Goal: Navigation & Orientation: Find specific page/section

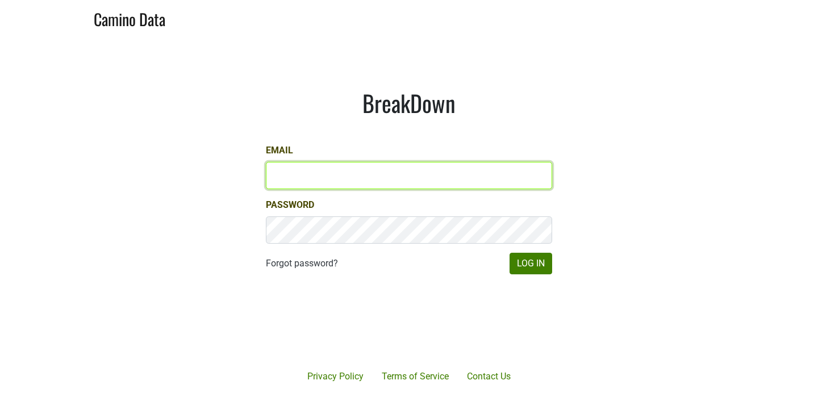
click at [320, 185] on input "Email" at bounding box center [409, 175] width 286 height 27
type input "vilma@donnachadh.com"
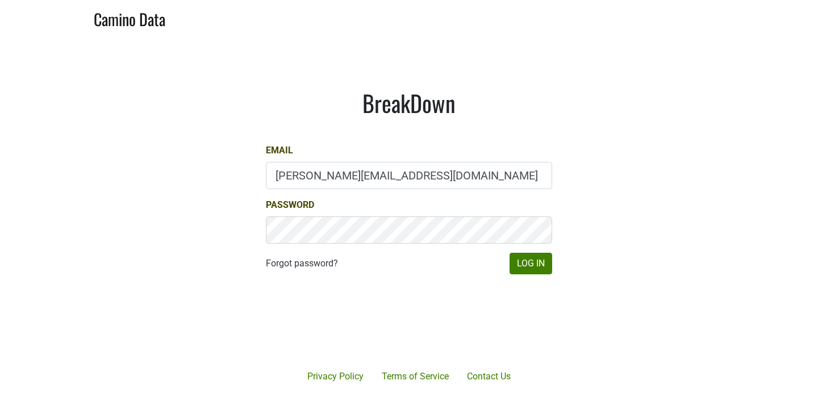
click at [446, 329] on body "Camino Data BreakDown Email vilma@donnachadh.com Password Forgot password? Log …" at bounding box center [409, 198] width 818 height 397
click at [538, 267] on button "Log In" at bounding box center [531, 264] width 43 height 22
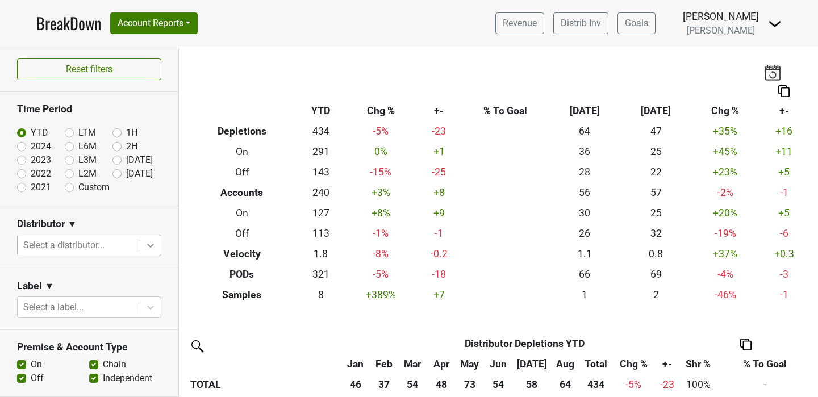
click at [151, 244] on icon at bounding box center [150, 245] width 11 height 11
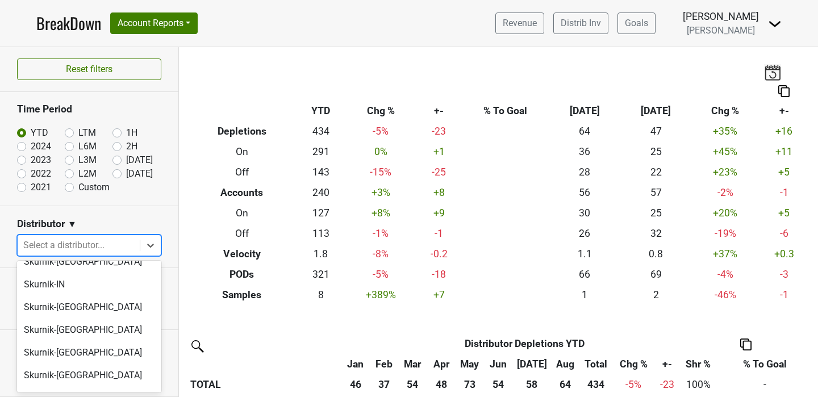
scroll to position [190, 0]
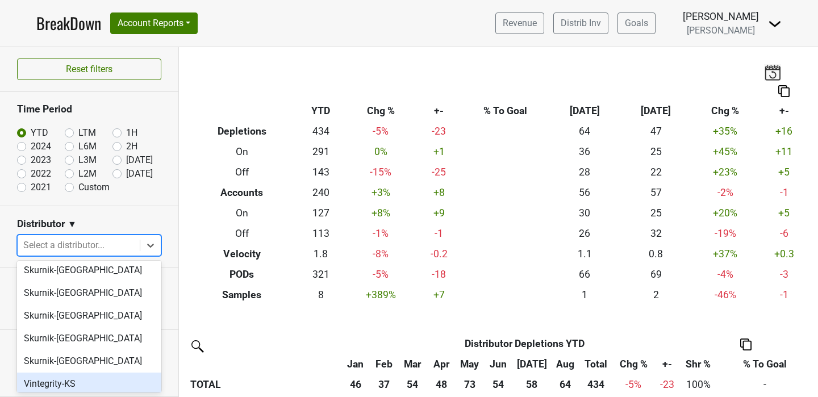
click at [81, 373] on div "Vintegrity-KS" at bounding box center [89, 384] width 144 height 23
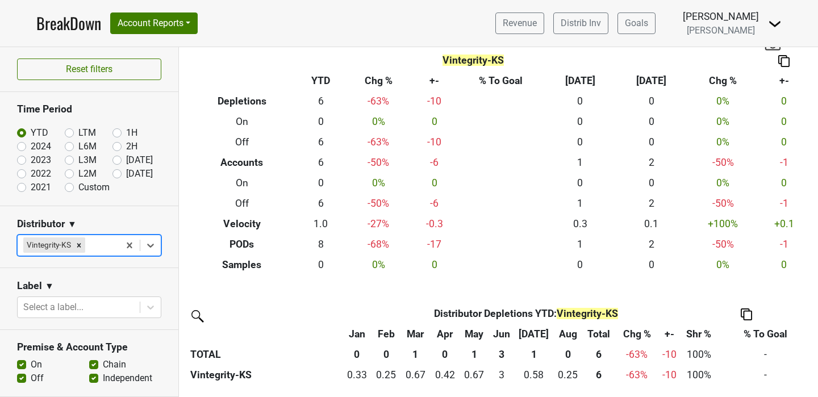
scroll to position [0, 0]
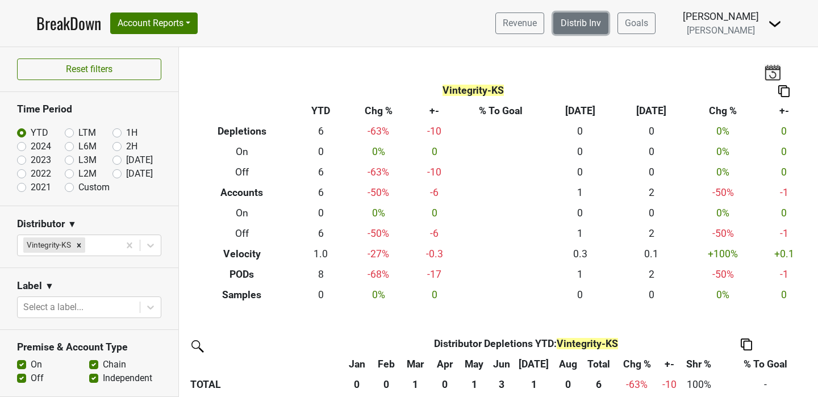
click at [592, 26] on link "Distrib Inv" at bounding box center [581, 24] width 55 height 22
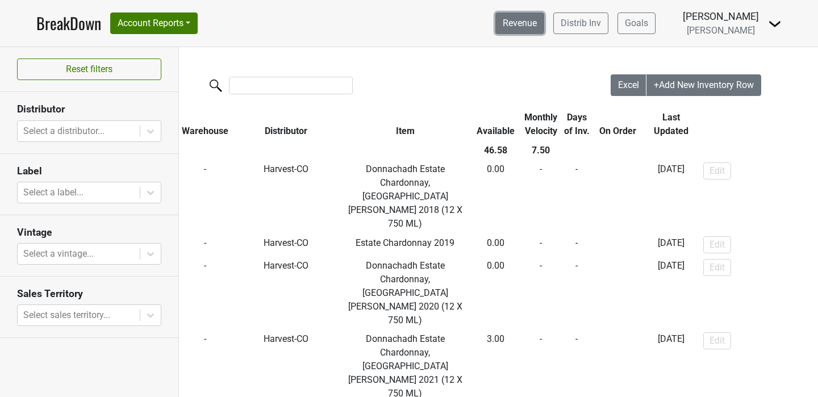
click at [543, 31] on link "Revenue" at bounding box center [520, 24] width 49 height 22
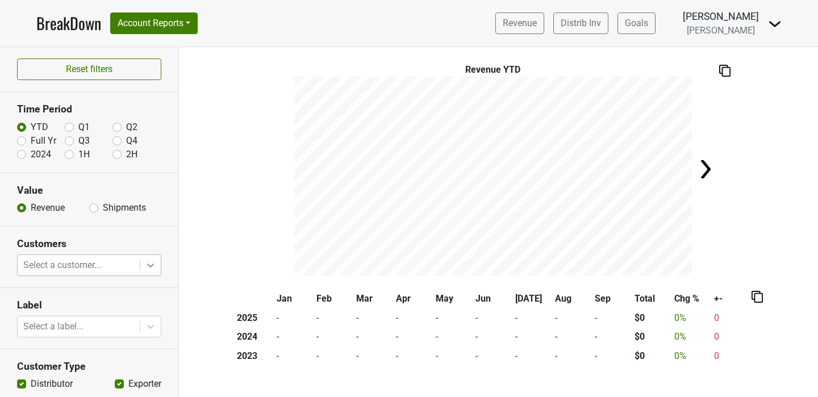
click at [151, 266] on icon at bounding box center [150, 266] width 7 height 4
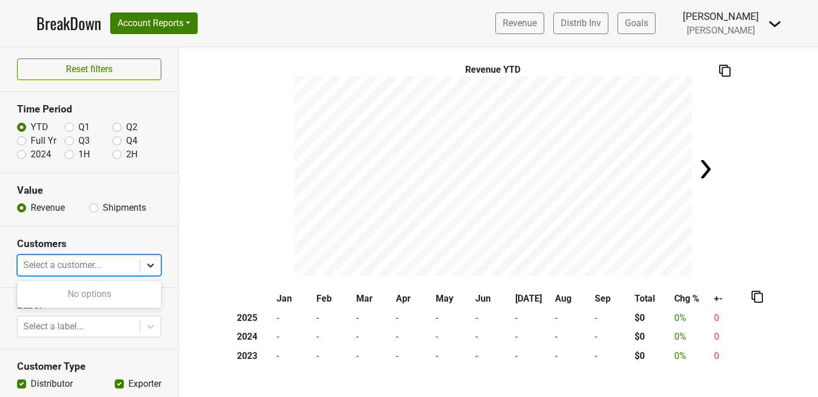
click at [142, 268] on div at bounding box center [150, 265] width 20 height 20
click at [190, 20] on button "Account Reports" at bounding box center [154, 24] width 88 height 22
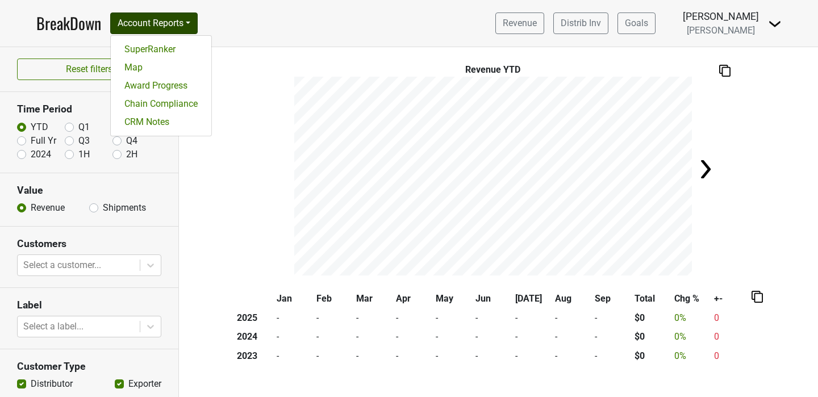
click at [71, 20] on link "BreakDown" at bounding box center [68, 23] width 65 height 24
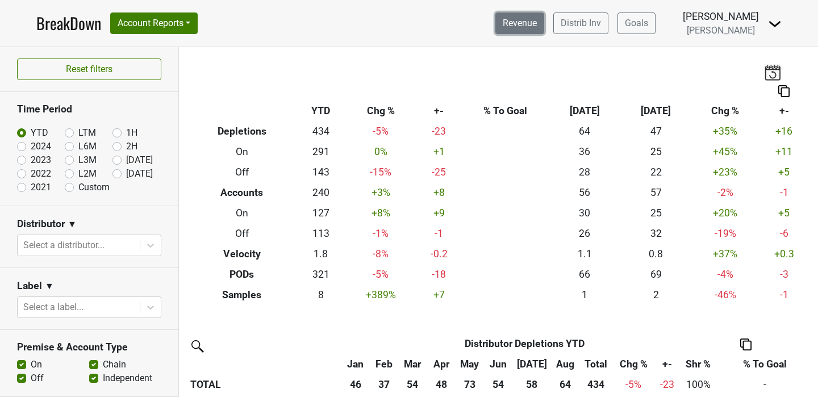
click at [544, 27] on link "Revenue" at bounding box center [520, 24] width 49 height 22
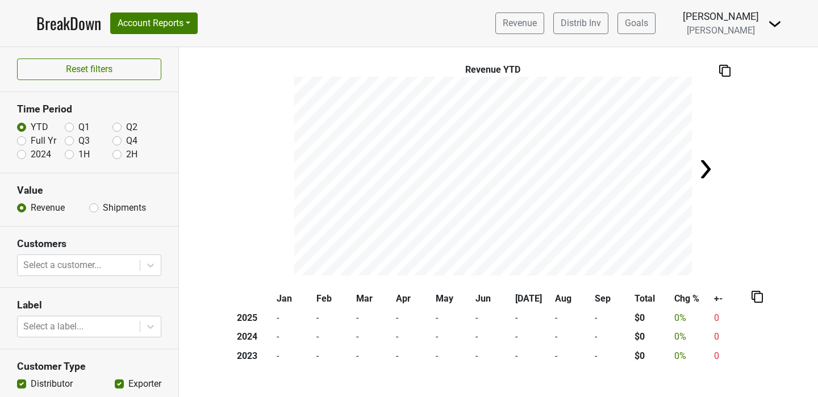
click at [706, 167] on img at bounding box center [706, 169] width 23 height 23
click at [706, 167] on div "Revenue YTD" at bounding box center [498, 169] width 639 height 213
click at [589, 21] on link "Distrib Inv" at bounding box center [581, 24] width 55 height 22
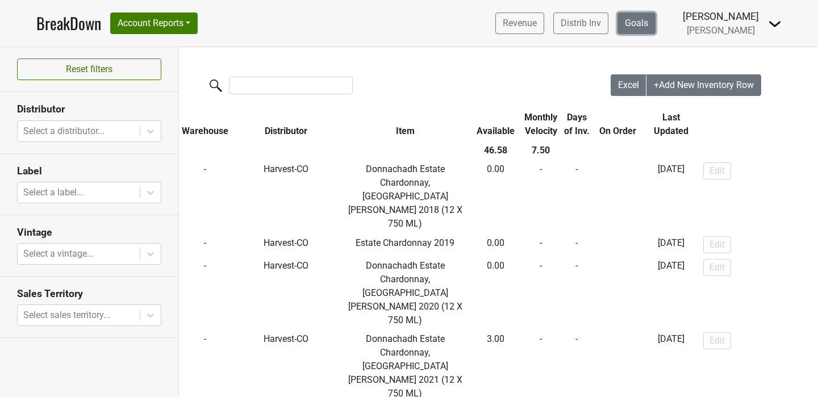
click at [643, 22] on link "Goals" at bounding box center [637, 24] width 38 height 22
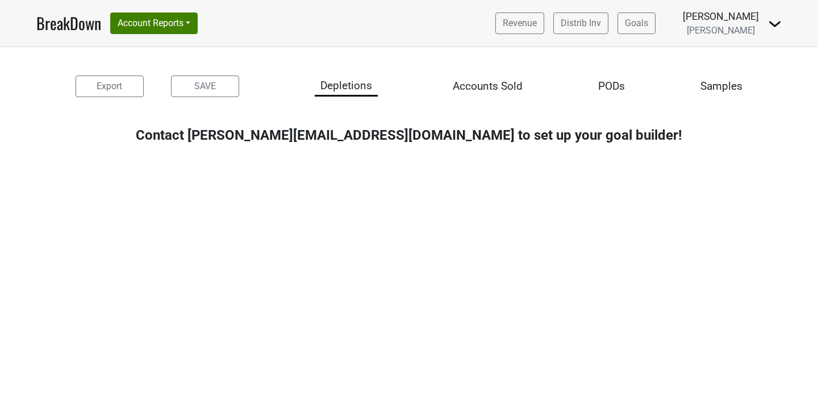
click at [771, 23] on img at bounding box center [775, 24] width 14 height 14
click at [673, 160] on html "BreakDown Account Reports SuperRanker Map Award Progress Chain Compliance CRM N…" at bounding box center [409, 80] width 818 height 160
click at [196, 19] on button "Account Reports" at bounding box center [154, 24] width 88 height 22
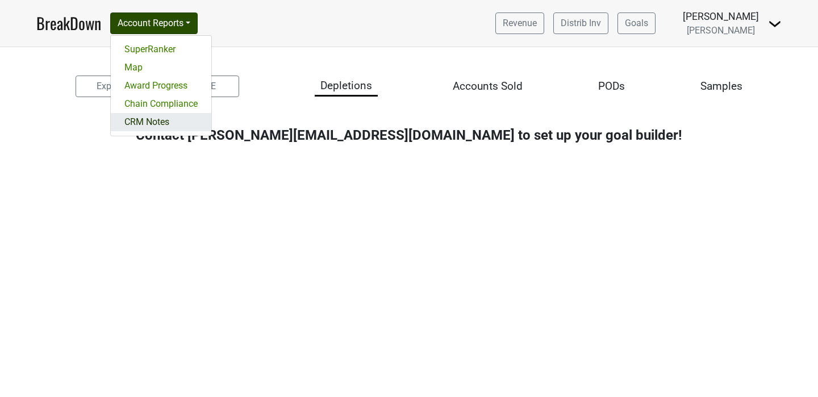
click at [156, 126] on link "CRM Notes" at bounding box center [161, 122] width 101 height 18
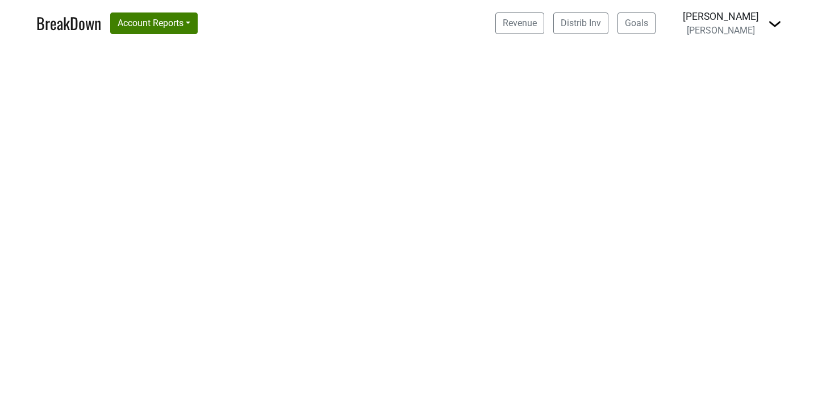
select select "CA"
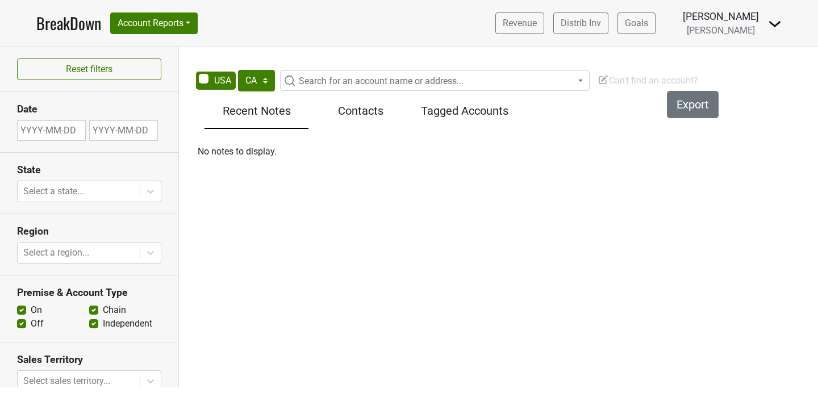
click at [372, 110] on h5 "Contacts" at bounding box center [360, 111] width 93 height 14
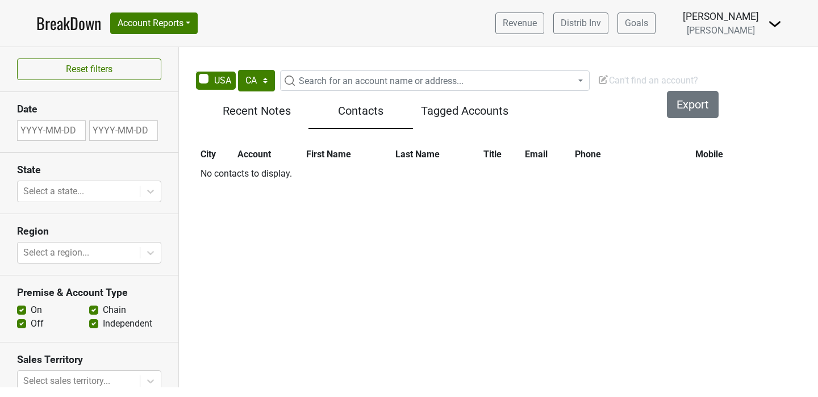
click at [445, 111] on h5 "Tagged Accounts" at bounding box center [465, 111] width 93 height 14
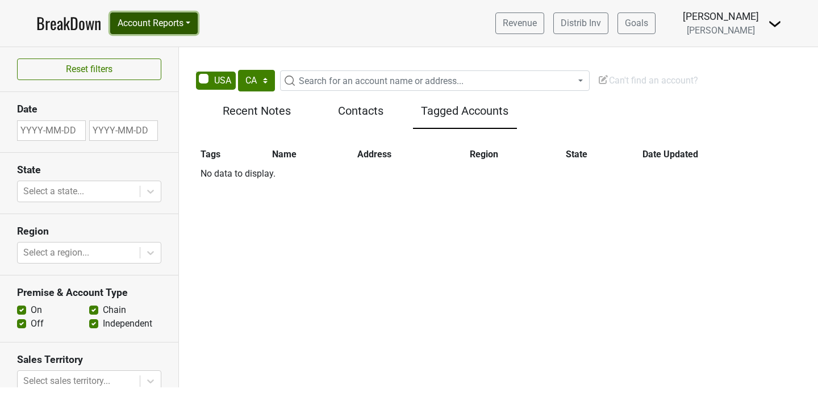
click at [193, 23] on button "Account Reports" at bounding box center [154, 24] width 88 height 22
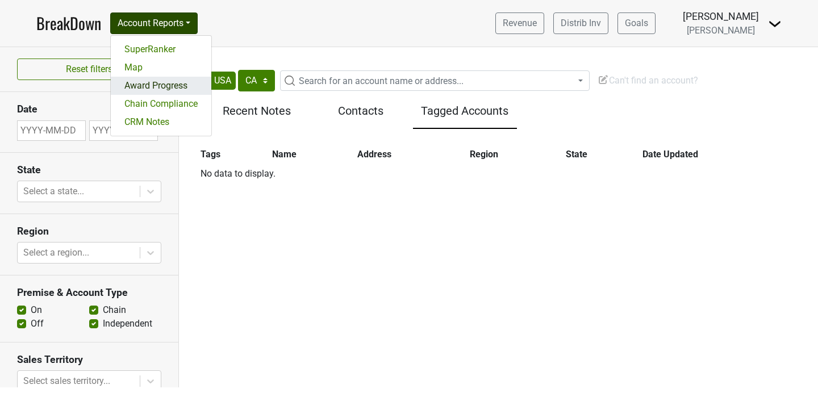
click at [172, 88] on link "Award Progress" at bounding box center [161, 86] width 101 height 18
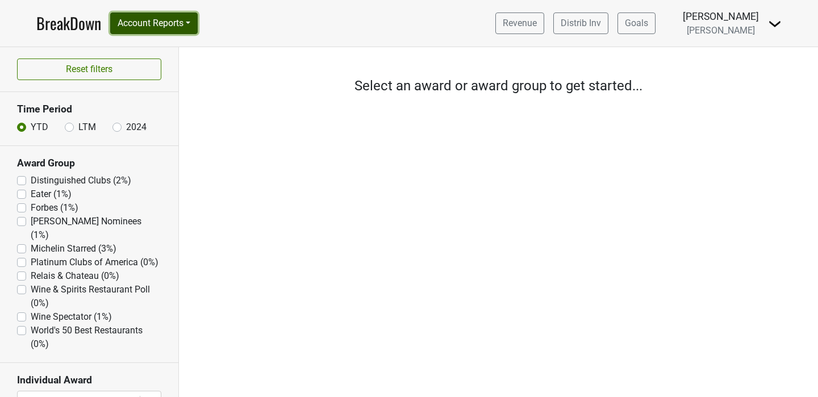
click at [194, 20] on button "Account Reports" at bounding box center [154, 24] width 88 height 22
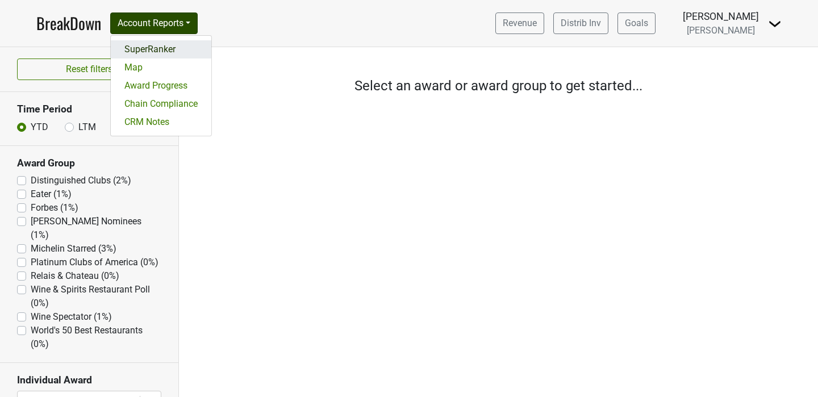
click at [155, 47] on link "SuperRanker" at bounding box center [161, 49] width 101 height 18
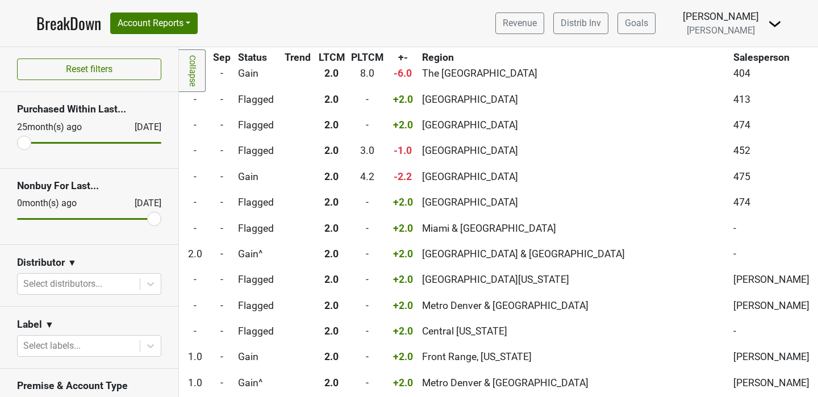
scroll to position [1848, 842]
